Goal: Check status: Check status

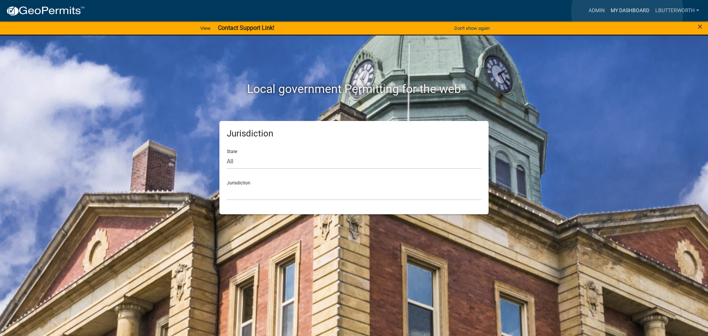
click at [627, 11] on link "My Dashboard" at bounding box center [629, 11] width 45 height 14
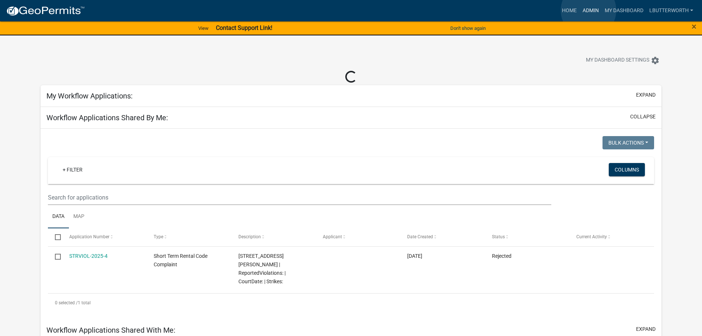
click at [589, 10] on link "Admin" at bounding box center [591, 11] width 22 height 14
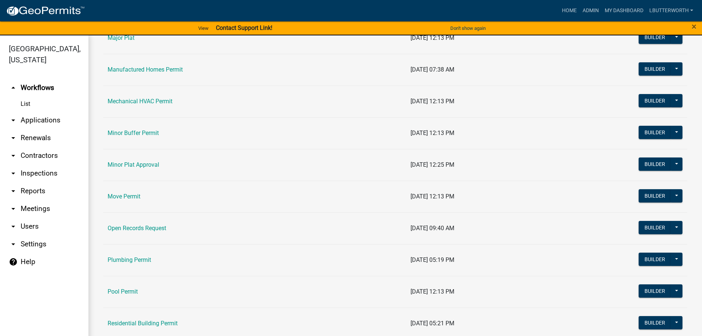
scroll to position [811, 0]
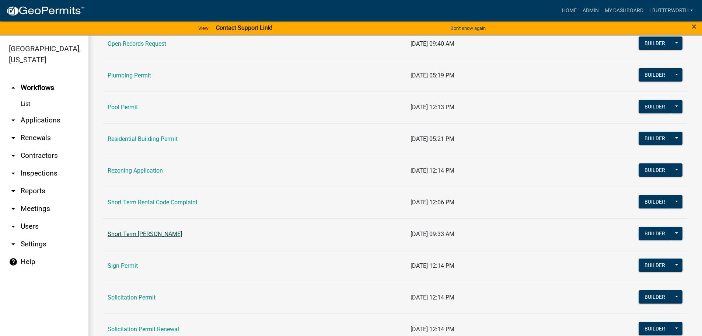
click at [175, 237] on link "Short Term [PERSON_NAME]" at bounding box center [145, 233] width 74 height 7
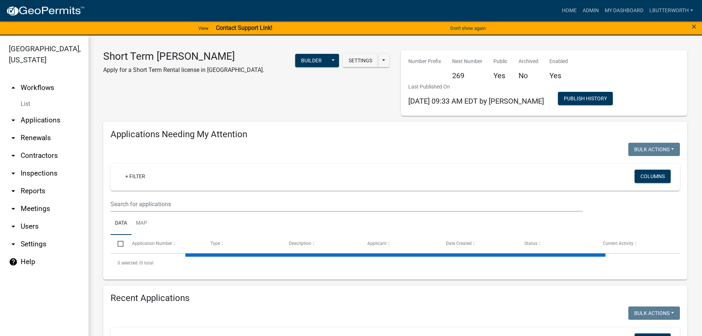
select select "3: 100"
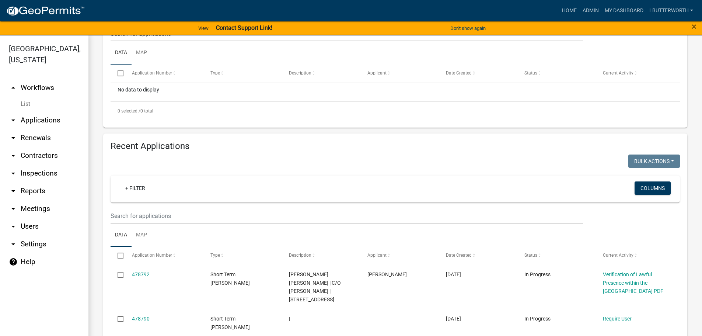
scroll to position [184, 0]
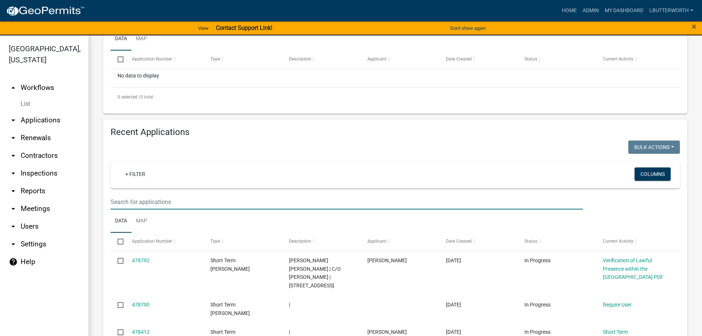
click at [142, 201] on input "text" at bounding box center [347, 201] width 472 height 15
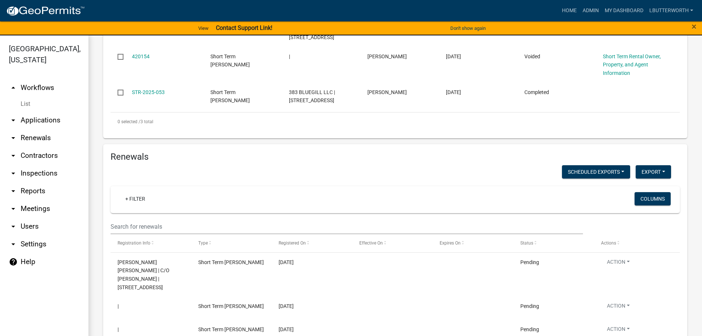
scroll to position [442, 0]
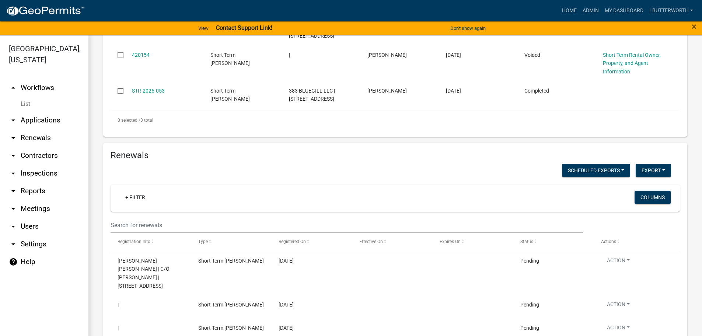
type input "383 blue"
click at [119, 217] on input "text" at bounding box center [347, 224] width 472 height 15
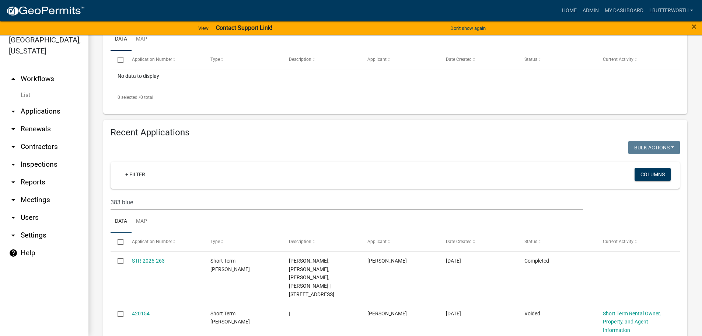
scroll to position [143, 0]
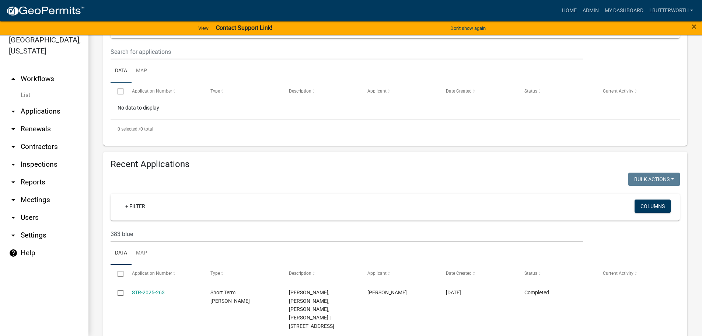
type input "383 bluegill"
click at [135, 233] on input "383 blue" at bounding box center [347, 233] width 472 height 15
type input "3"
type input "20"
select select "3: 100"
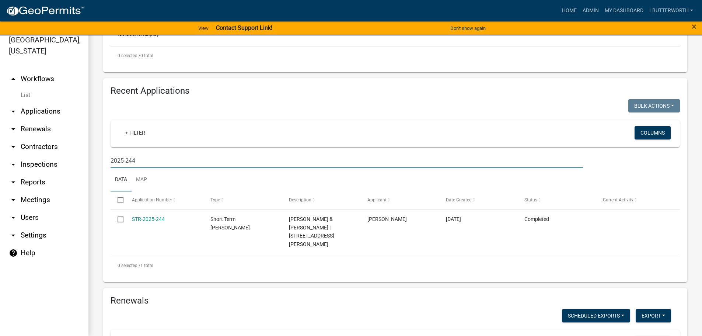
scroll to position [217, 0]
type input "2"
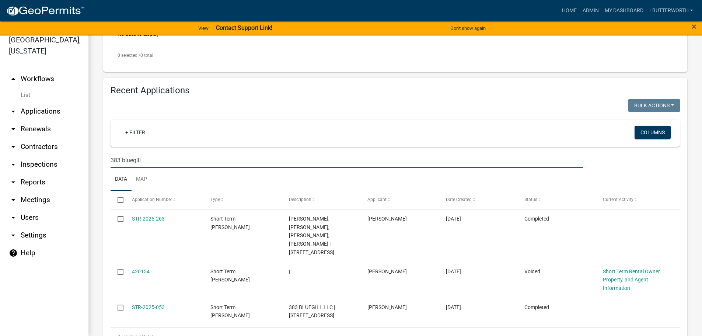
click at [147, 163] on input "383 bluegill" at bounding box center [347, 160] width 472 height 15
type input "3"
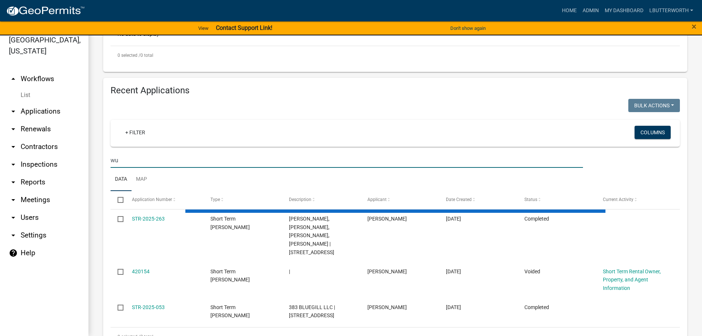
type input "wun"
select select "3: 100"
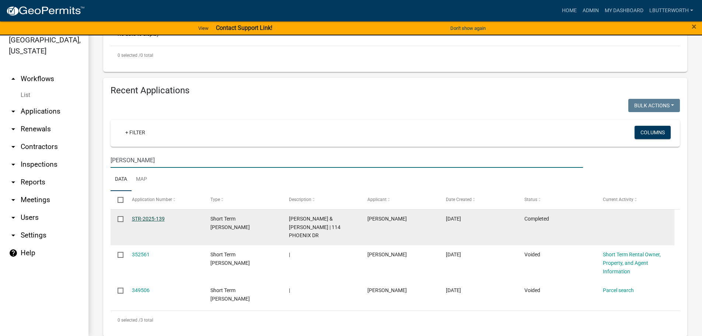
type input "[PERSON_NAME]"
click at [158, 216] on link "STR-2025-139" at bounding box center [148, 219] width 33 height 6
